Goal: Information Seeking & Learning: Learn about a topic

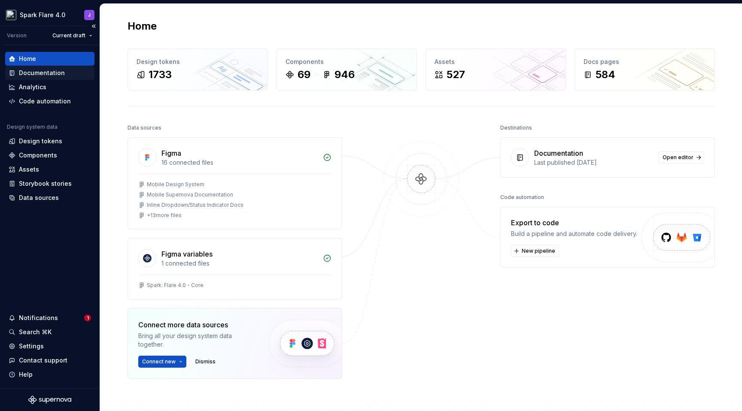
click at [63, 72] on div "Documentation" at bounding box center [50, 73] width 82 height 9
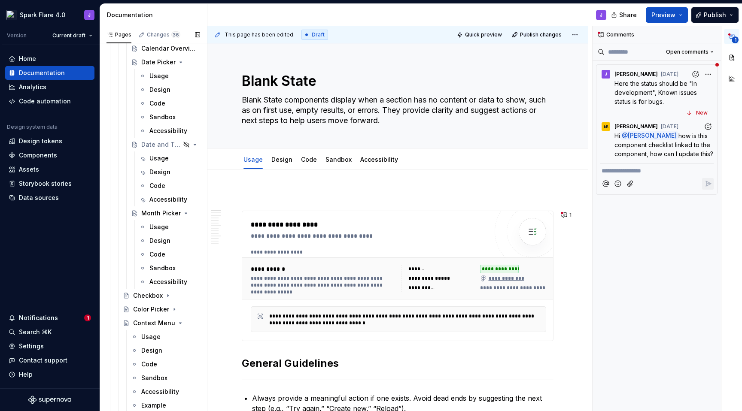
scroll to position [750, 0]
click at [153, 144] on div "Date and Time Picker" at bounding box center [170, 143] width 59 height 12
click at [141, 141] on div "Date and Time Picker" at bounding box center [165, 143] width 69 height 12
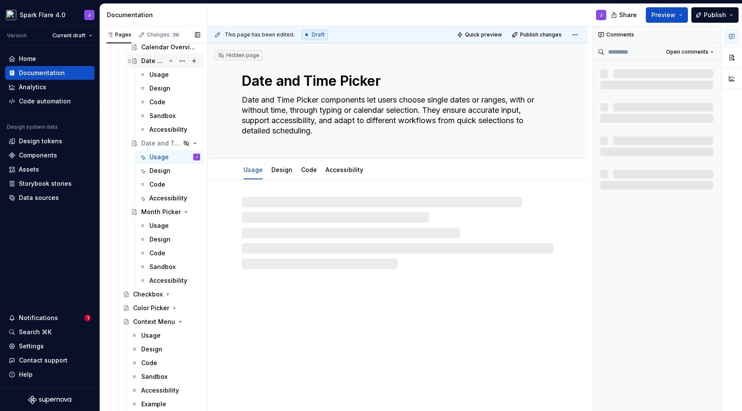
click at [151, 60] on div "Date Picker" at bounding box center [153, 61] width 24 height 9
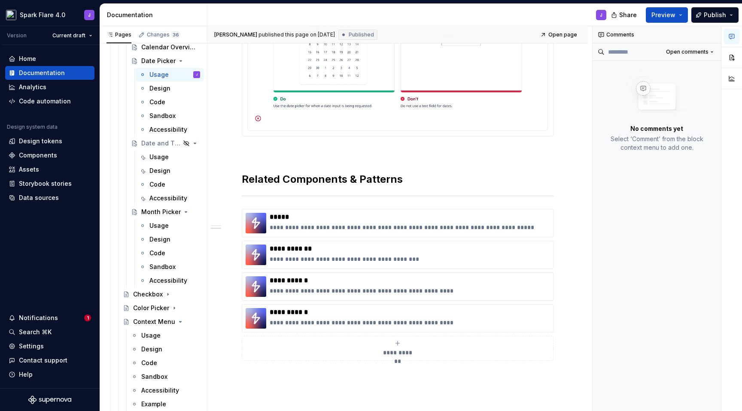
scroll to position [643, 0]
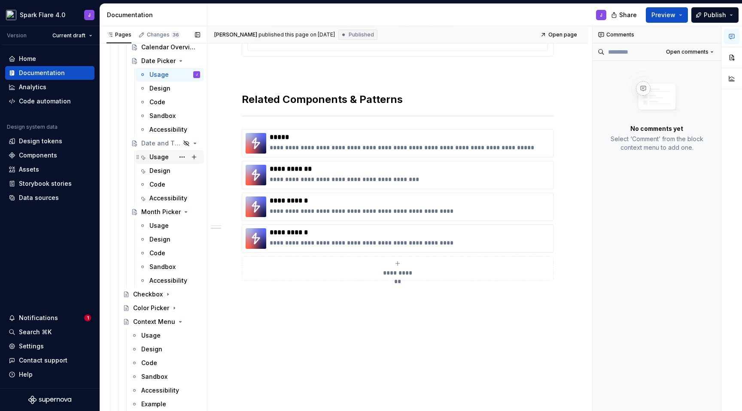
click at [157, 157] on div "Usage" at bounding box center [158, 157] width 19 height 9
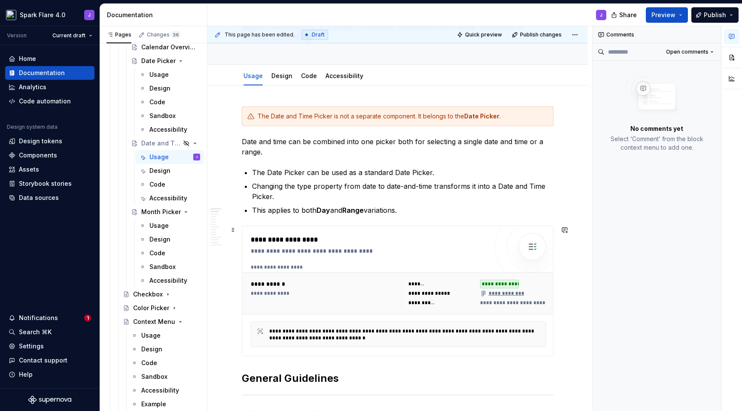
scroll to position [103, 0]
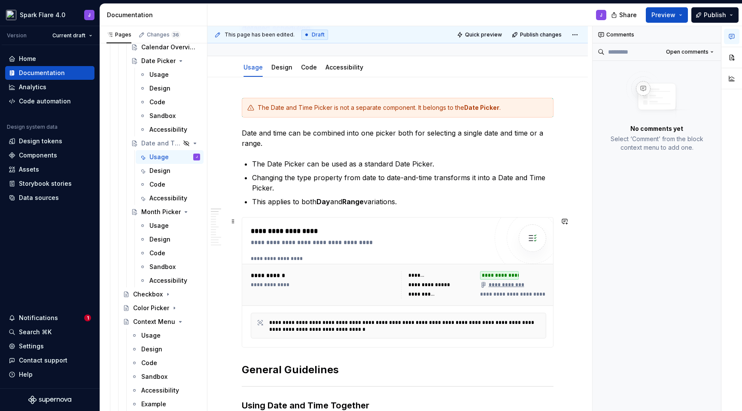
click at [372, 230] on div "**********" at bounding box center [369, 231] width 237 height 10
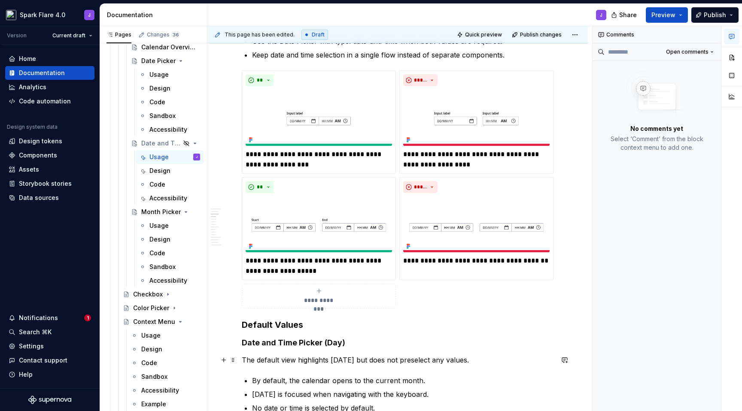
scroll to position [518, 0]
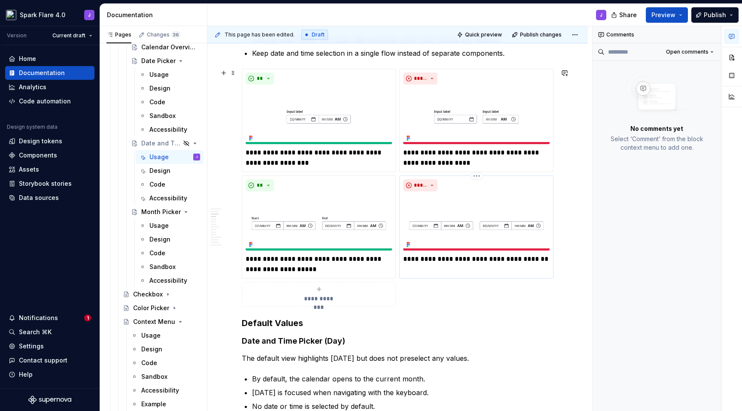
drag, startPoint x: 234, startPoint y: 221, endPoint x: 452, endPoint y: 268, distance: 223.0
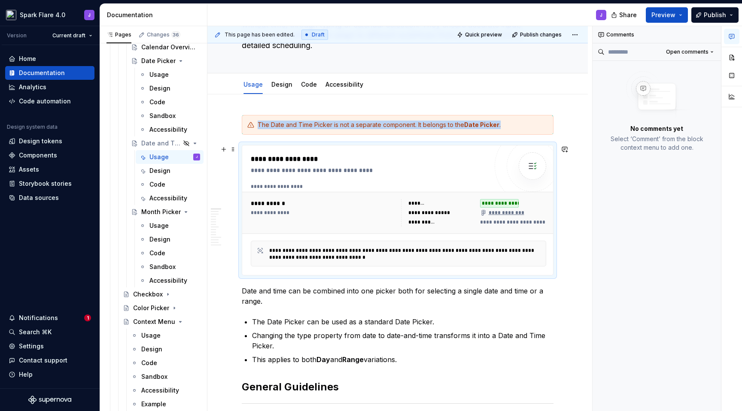
scroll to position [89, 0]
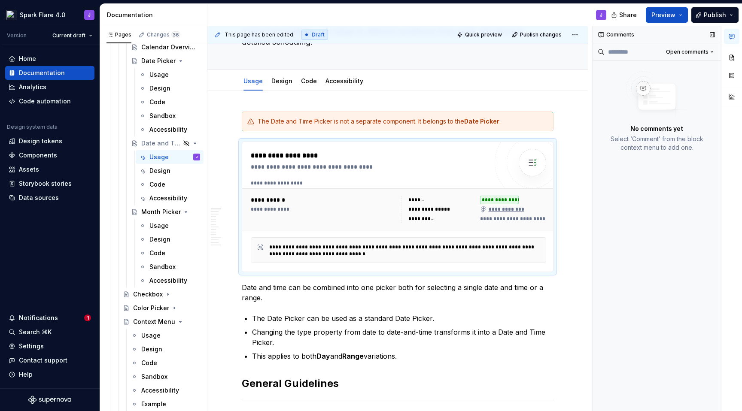
click at [601, 36] on icon at bounding box center [601, 34] width 7 height 7
click at [600, 34] on icon at bounding box center [601, 34] width 7 height 7
type textarea "*"
click at [564, 289] on button "button" at bounding box center [565, 288] width 12 height 12
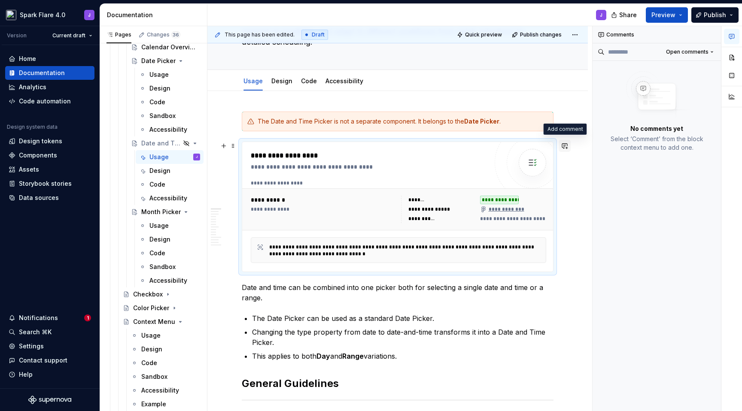
click at [565, 144] on button "button" at bounding box center [565, 146] width 12 height 12
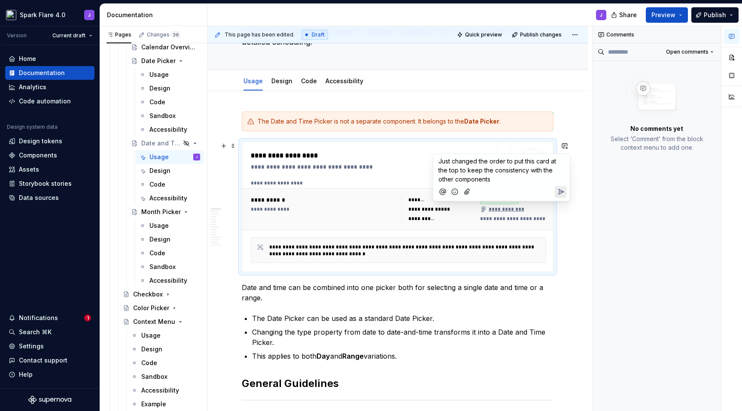
click at [439, 162] on span "Just changed the order to put this card at the top to keep the consistency with…" at bounding box center [497, 170] width 119 height 25
click at [558, 191] on icon "Send" at bounding box center [560, 192] width 9 height 9
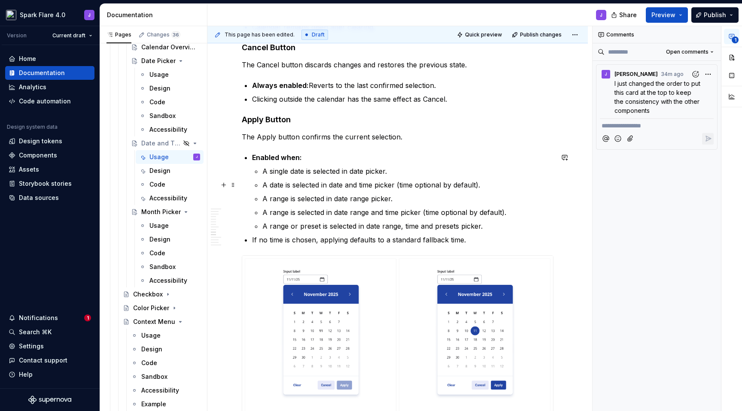
scroll to position [1322, 0]
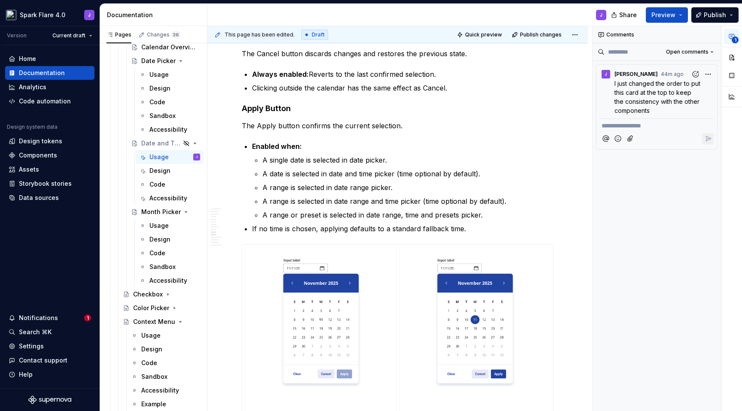
type textarea "*"
